Goal: Navigation & Orientation: Find specific page/section

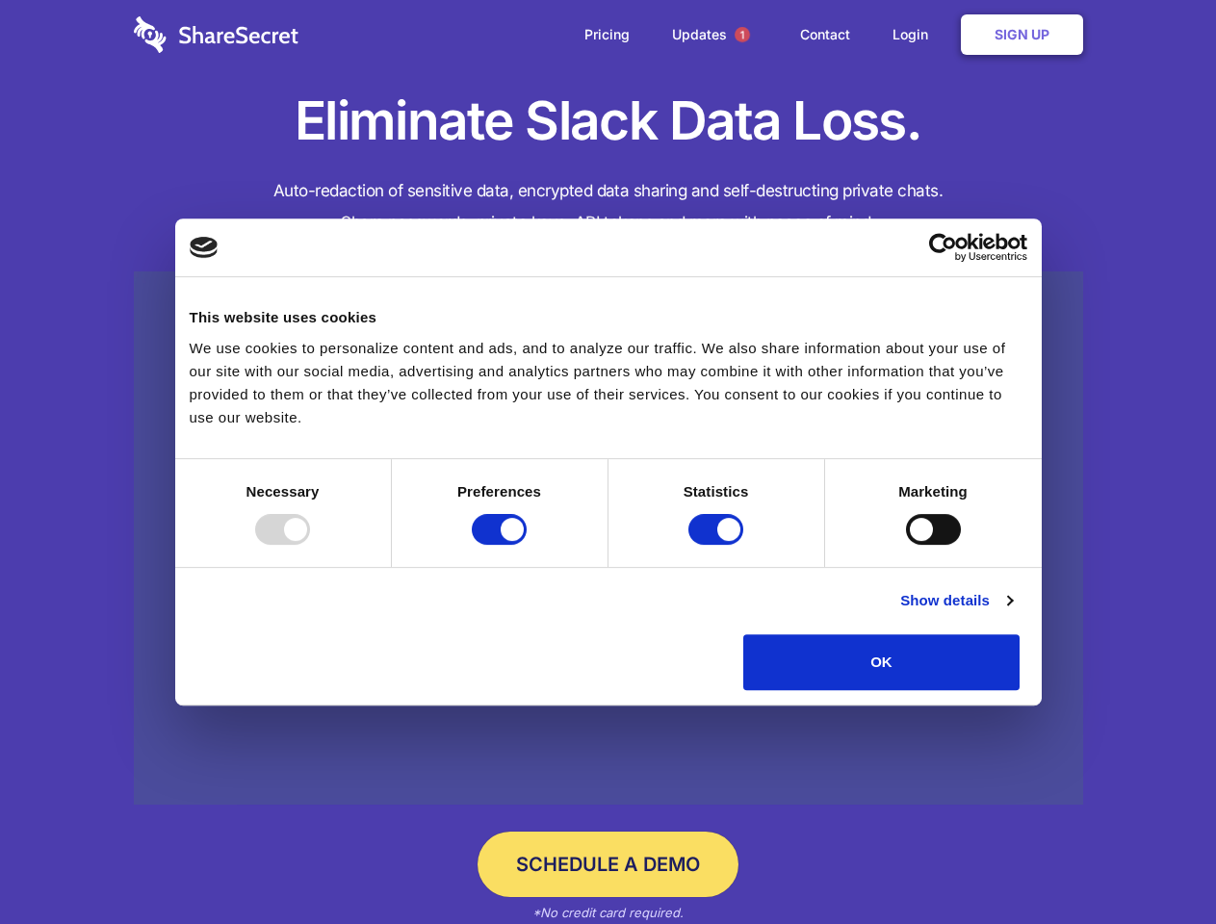
click at [310, 545] on div at bounding box center [282, 529] width 55 height 31
click at [527, 545] on input "Preferences" at bounding box center [499, 529] width 55 height 31
checkbox input "false"
click at [718, 545] on input "Statistics" at bounding box center [715, 529] width 55 height 31
checkbox input "false"
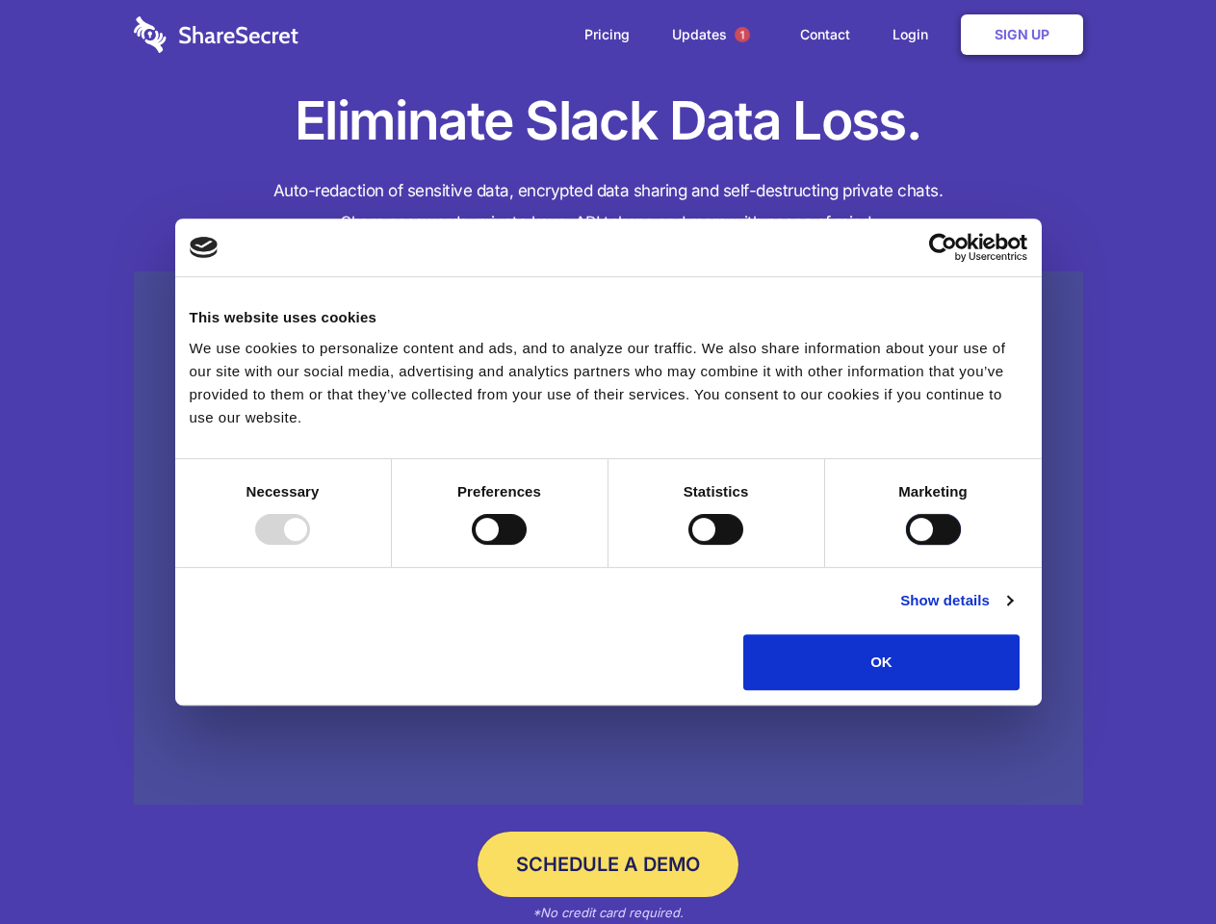
click at [906, 545] on input "Marketing" at bounding box center [933, 529] width 55 height 31
checkbox input "true"
click at [1012, 612] on link "Show details" at bounding box center [956, 600] width 112 height 23
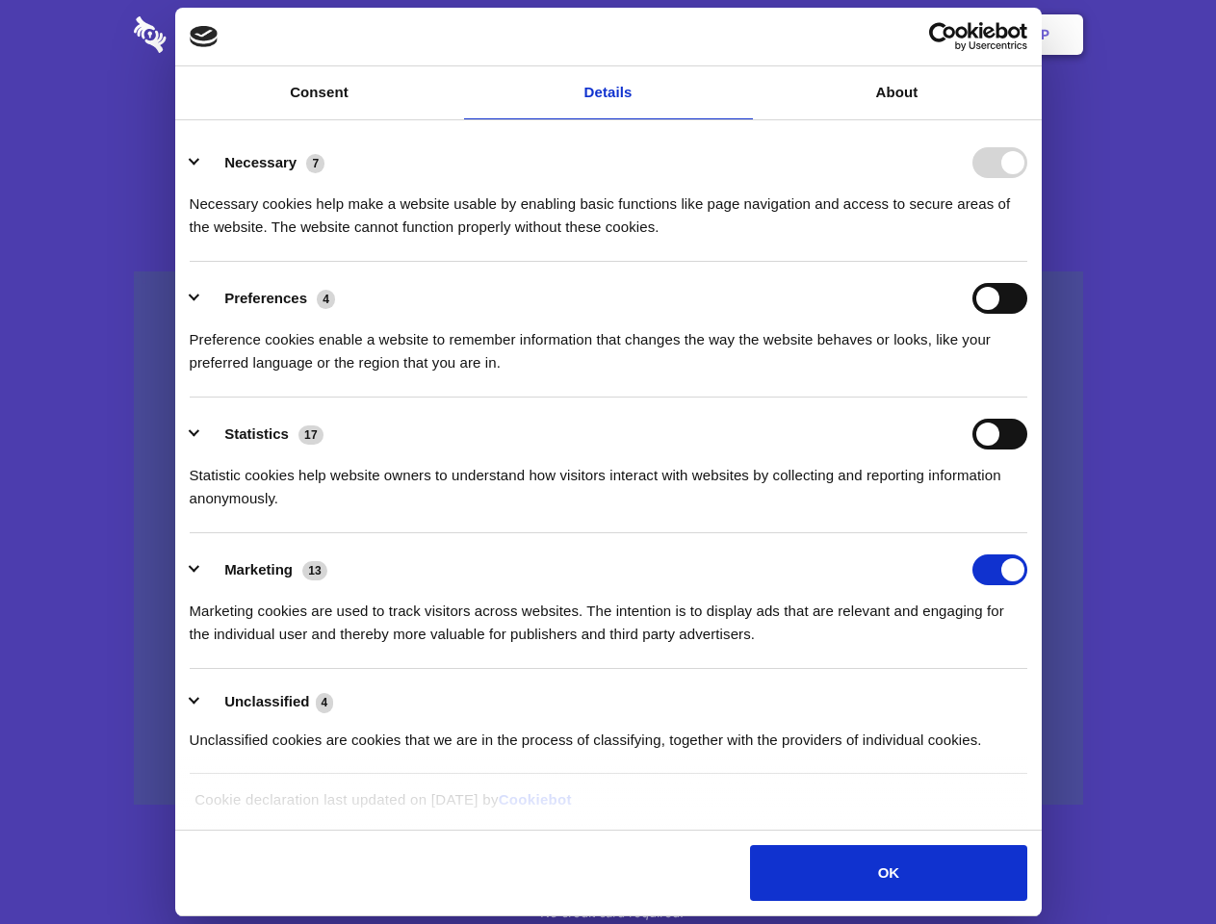
click at [1027, 375] on div "Preference cookies enable a website to remember information that changes the wa…" at bounding box center [609, 344] width 838 height 61
click at [741, 35] on span "1" at bounding box center [742, 34] width 15 height 15
